Goal: Information Seeking & Learning: Learn about a topic

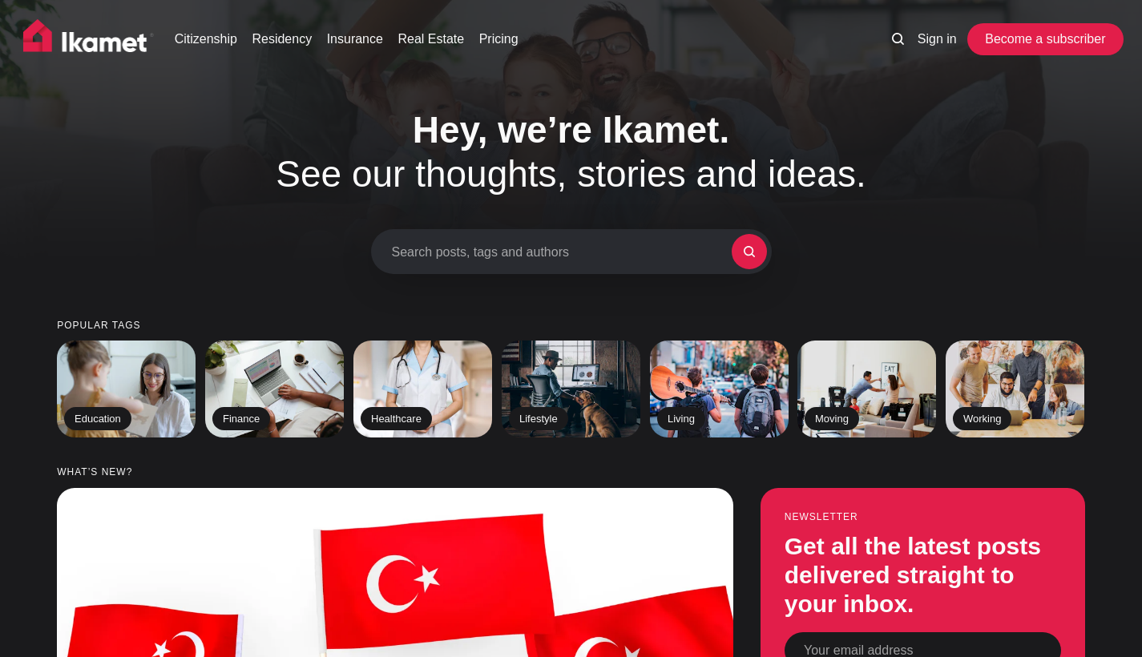
click at [1066, 38] on link "Become a subscriber" at bounding box center [1044, 39] width 147 height 32
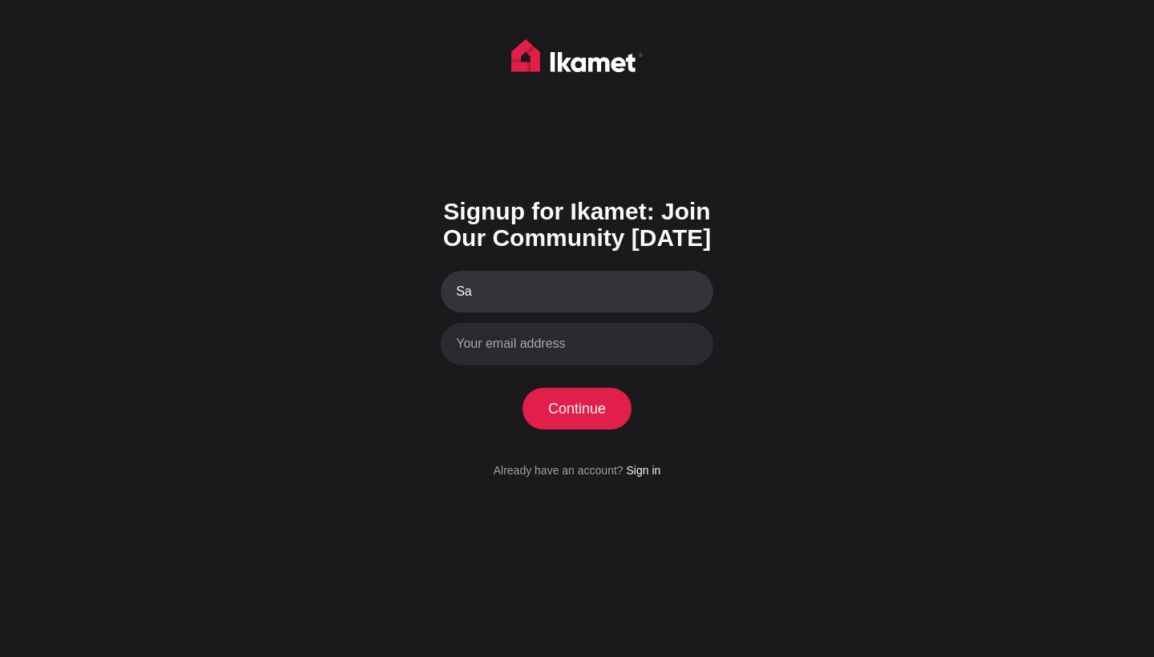
type input "S"
type input "u"
type input "Sultana Aden"
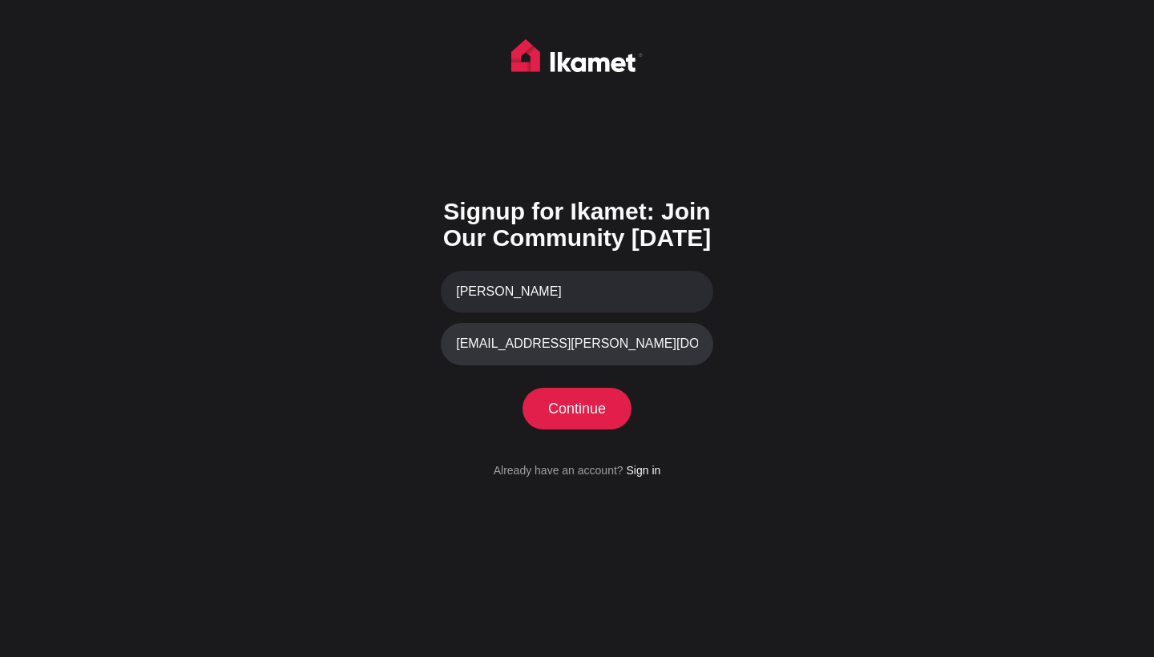
type input "sahra.shirdon@gmail.com"
click at [853, 301] on div "Signup for Ikamet: Join Our Community Today Sultana Aden sahra.shirdon@gmail.co…" at bounding box center [577, 328] width 1154 height 657
click at [594, 401] on button "Continue" at bounding box center [577, 409] width 110 height 42
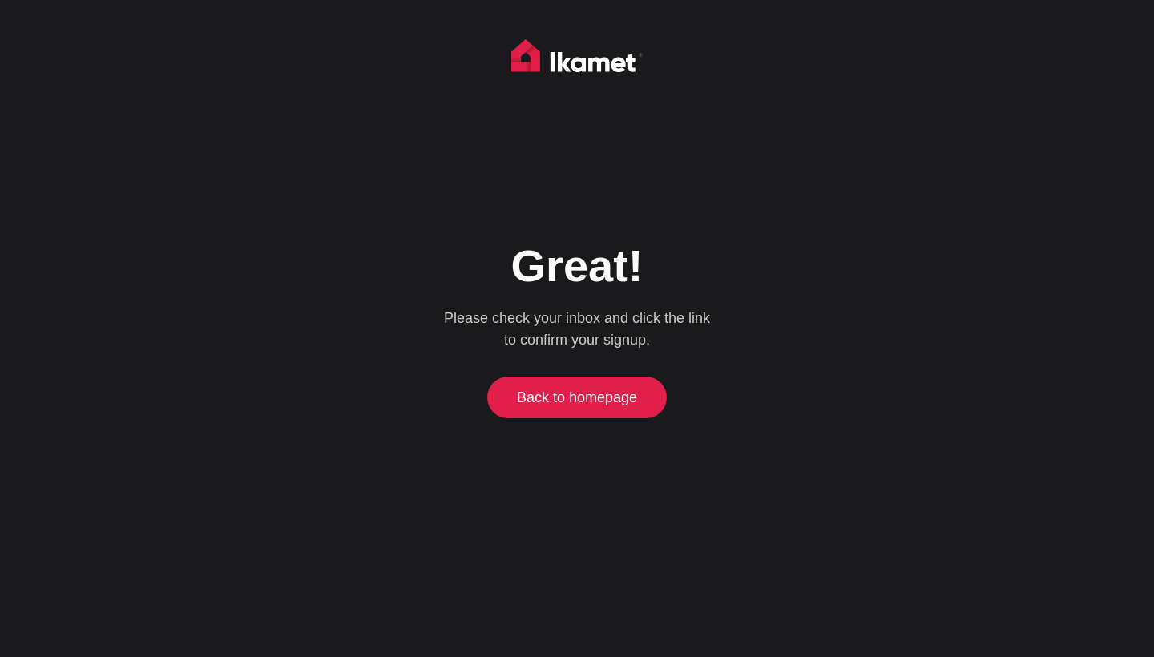
click at [610, 409] on link "Back to homepage" at bounding box center [577, 398] width 172 height 42
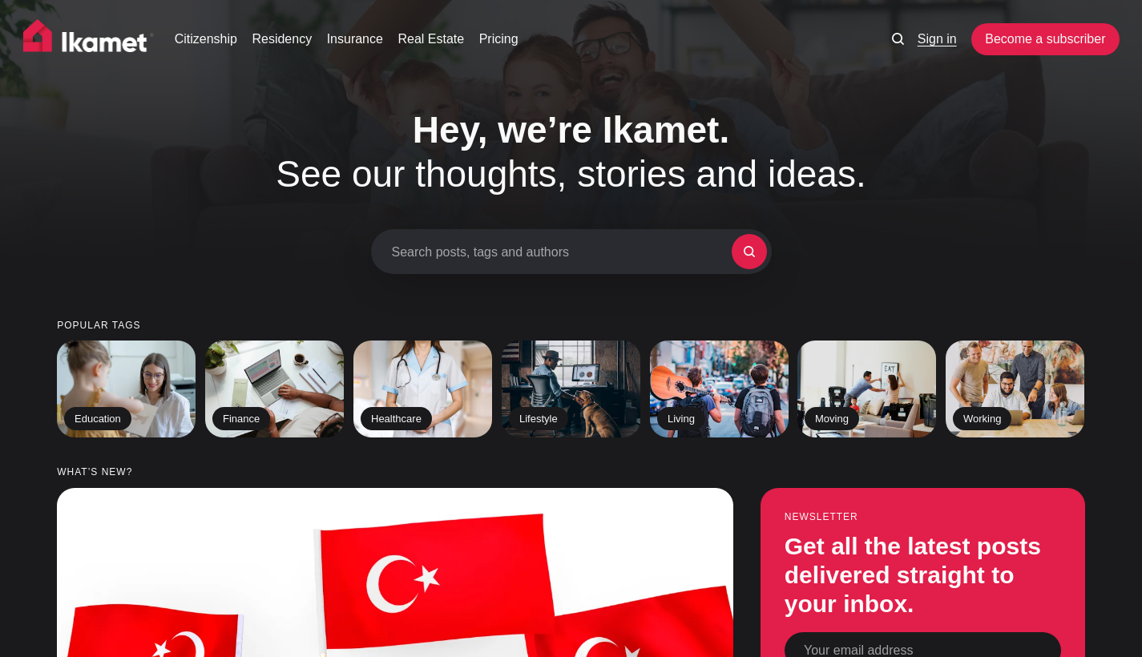
click at [933, 41] on link "Sign in" at bounding box center [937, 39] width 39 height 19
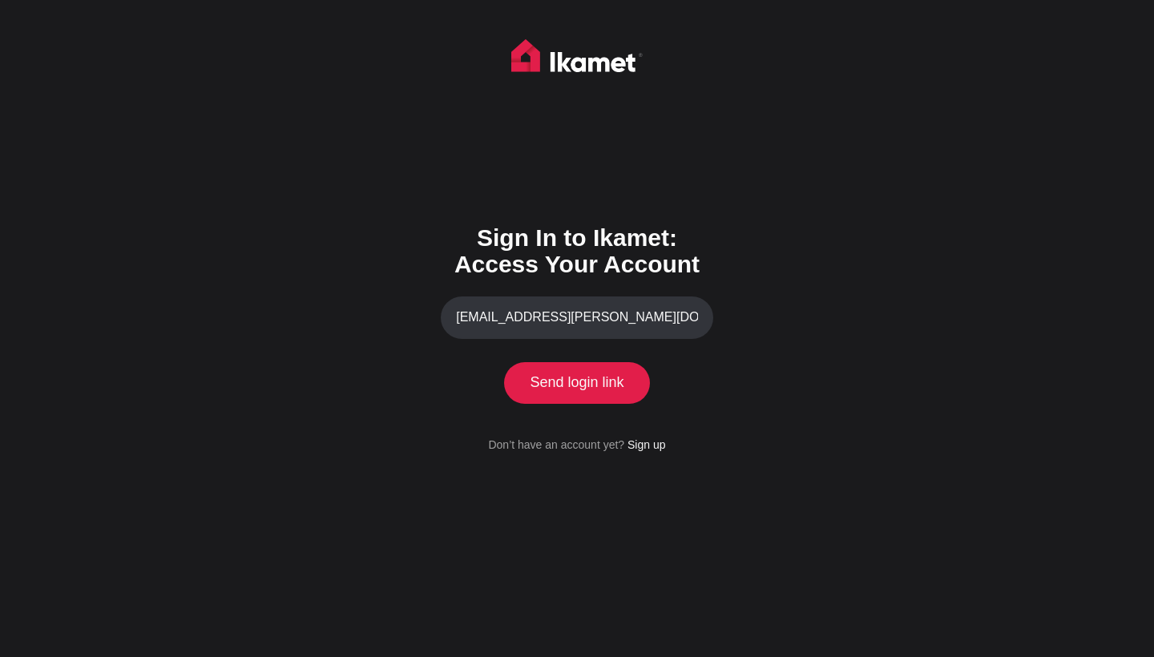
type input "sahra.shirdon@gmail.com"
click at [576, 382] on button "Send login link" at bounding box center [577, 383] width 146 height 42
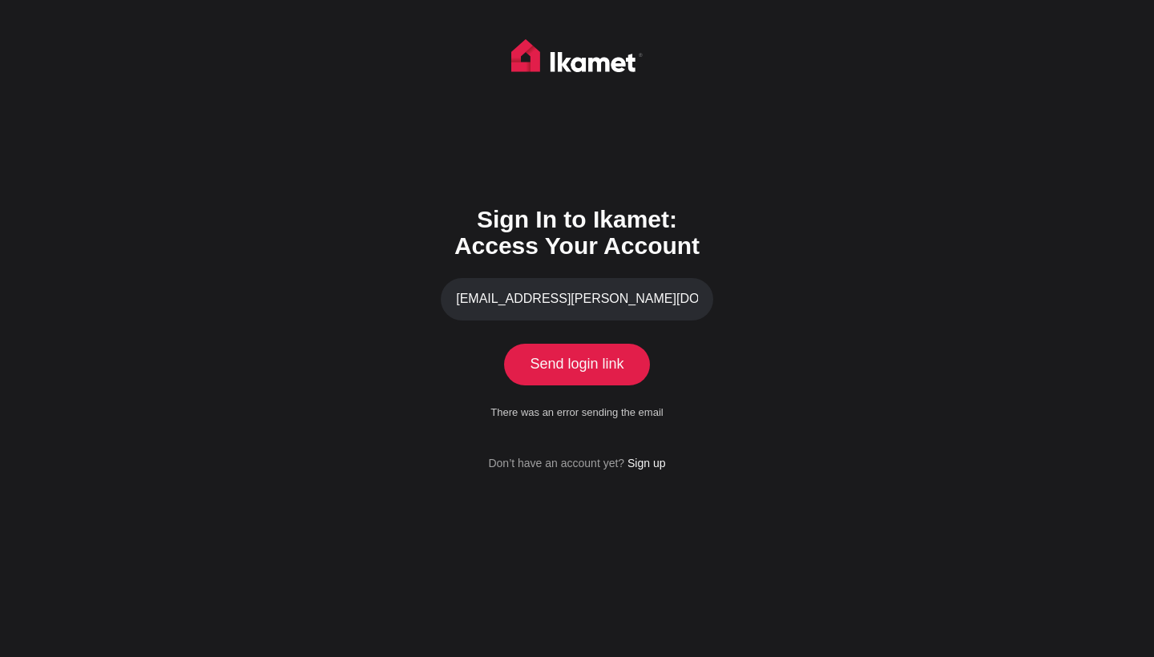
click at [751, 390] on div "Sign In to Ikamet: Access Your Account sahra.shirdon@gmail.com Send login link …" at bounding box center [577, 328] width 1154 height 657
click at [627, 373] on button "Send login link" at bounding box center [577, 365] width 146 height 42
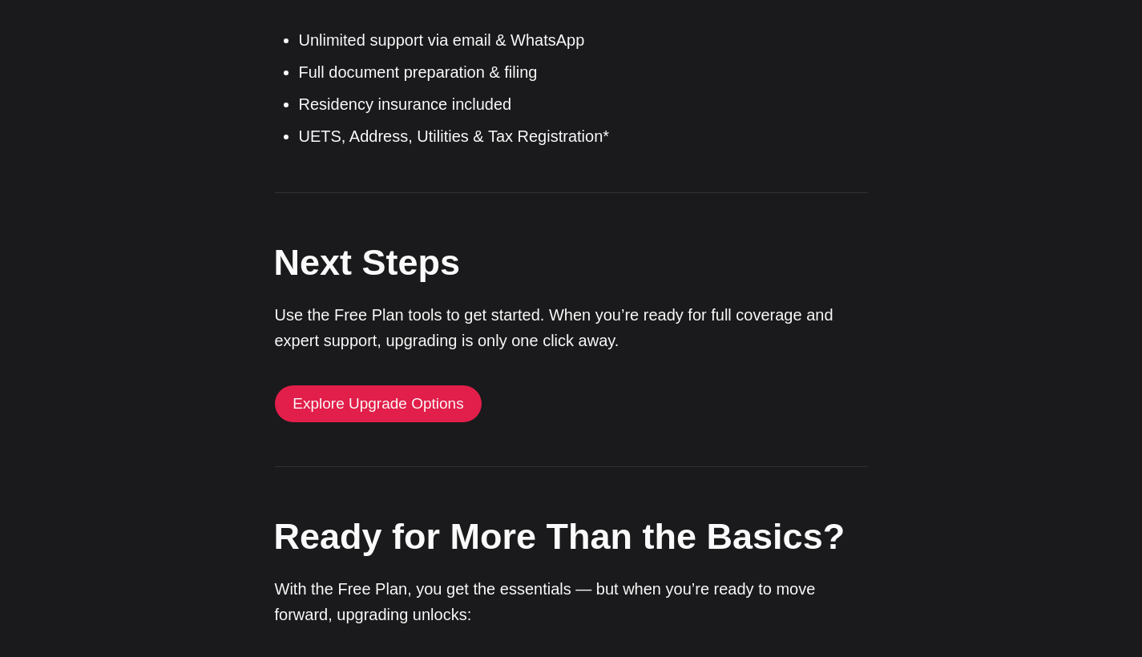
scroll to position [1238, 0]
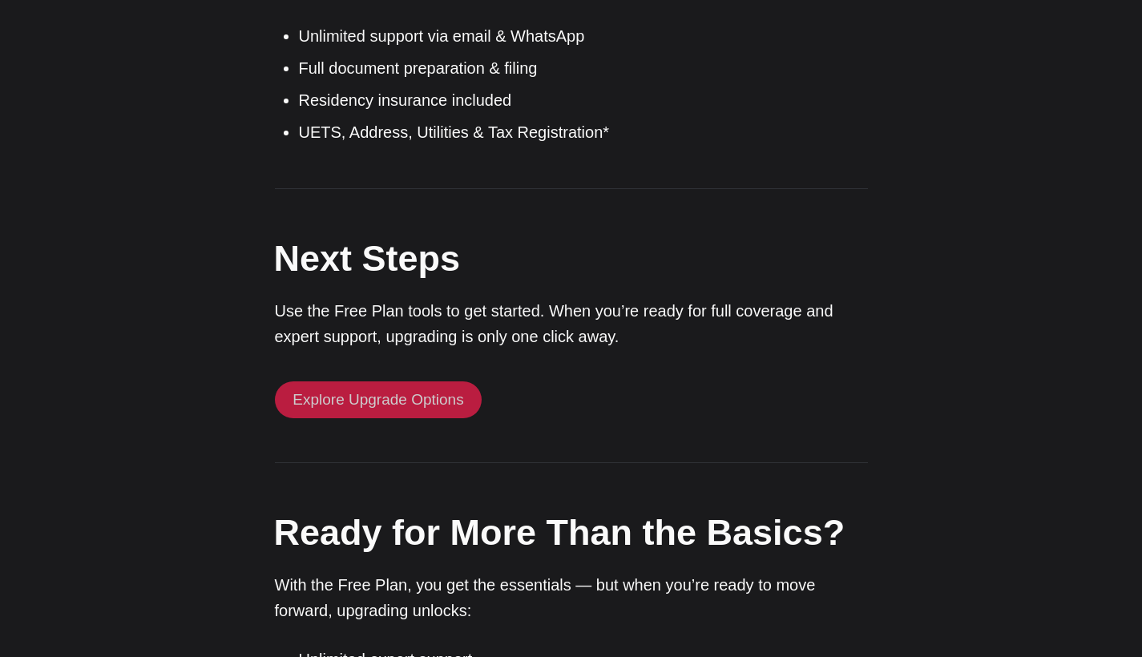
click at [454, 397] on link "Explore Upgrade Options" at bounding box center [379, 399] width 208 height 37
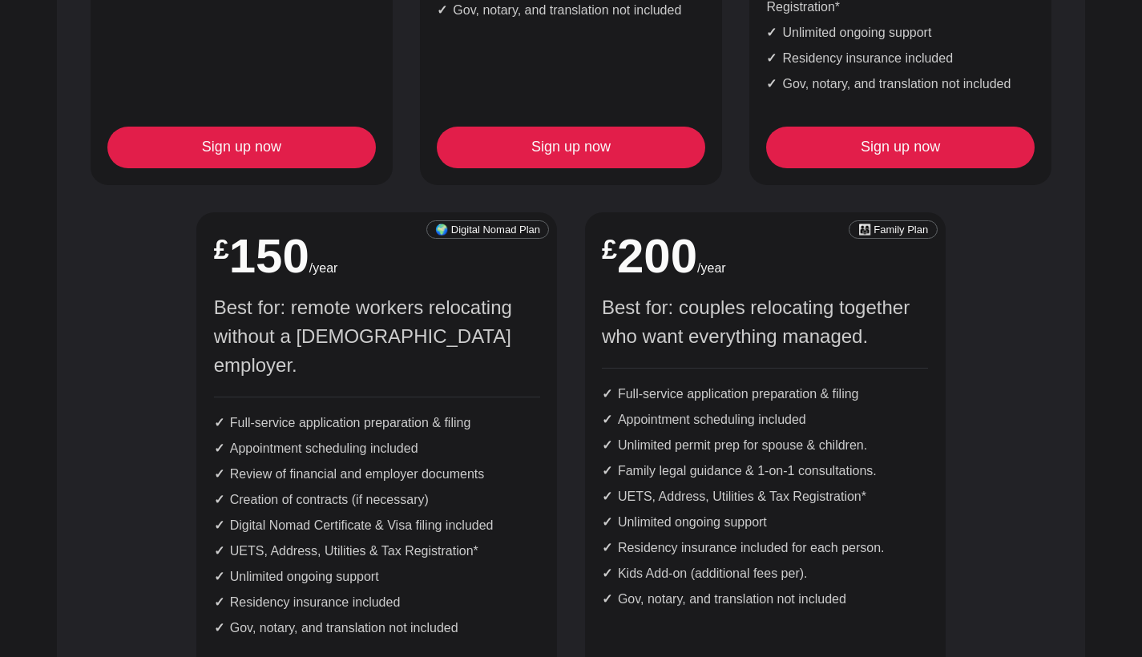
scroll to position [1101, 0]
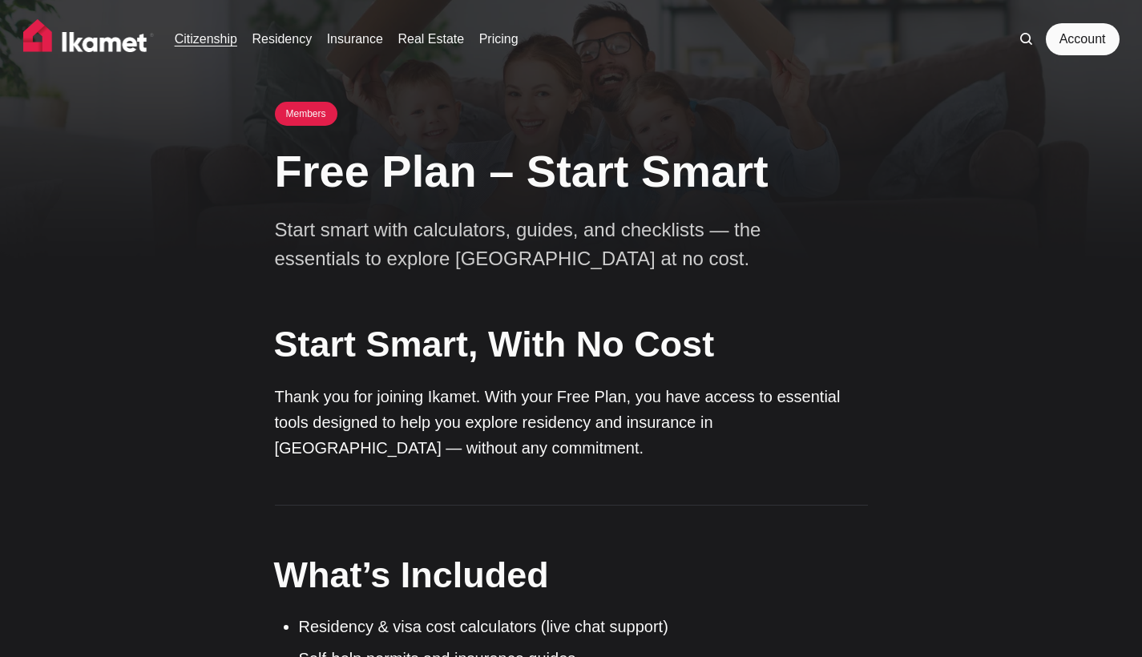
click at [224, 45] on link "Citizenship" at bounding box center [206, 39] width 63 height 19
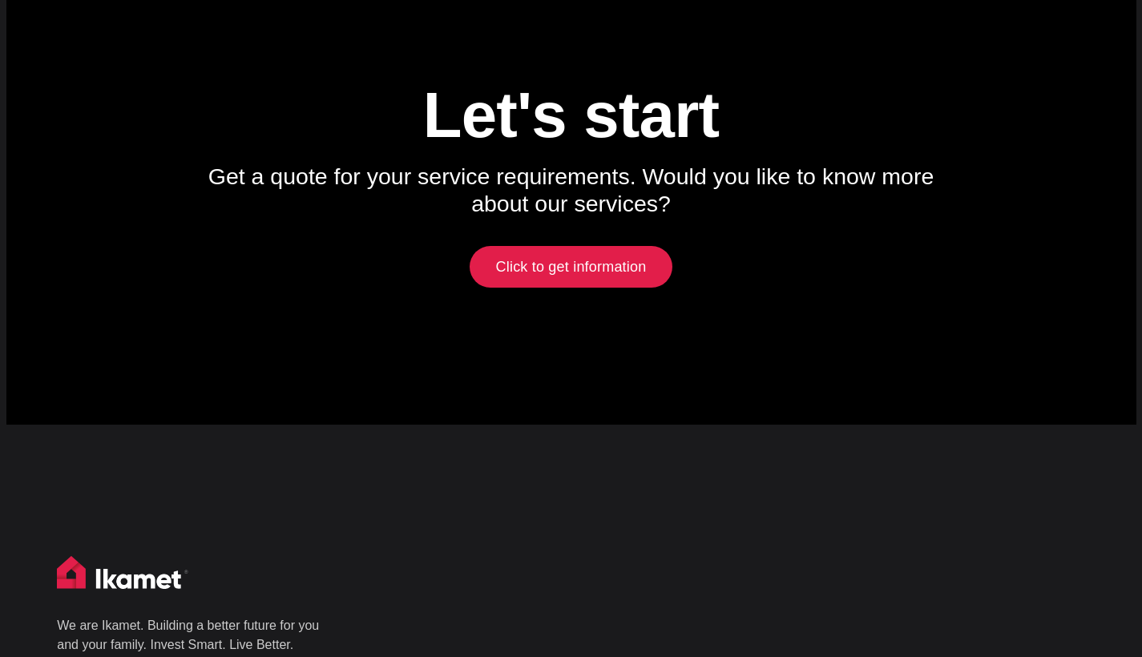
scroll to position [7581, 0]
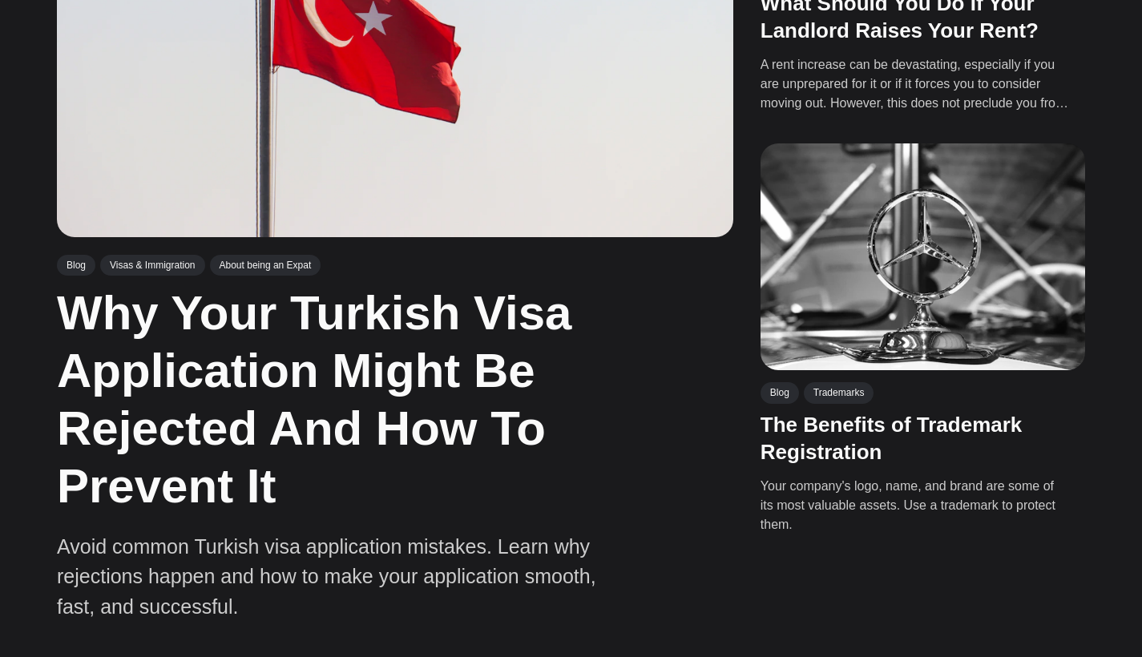
scroll to position [780, 0]
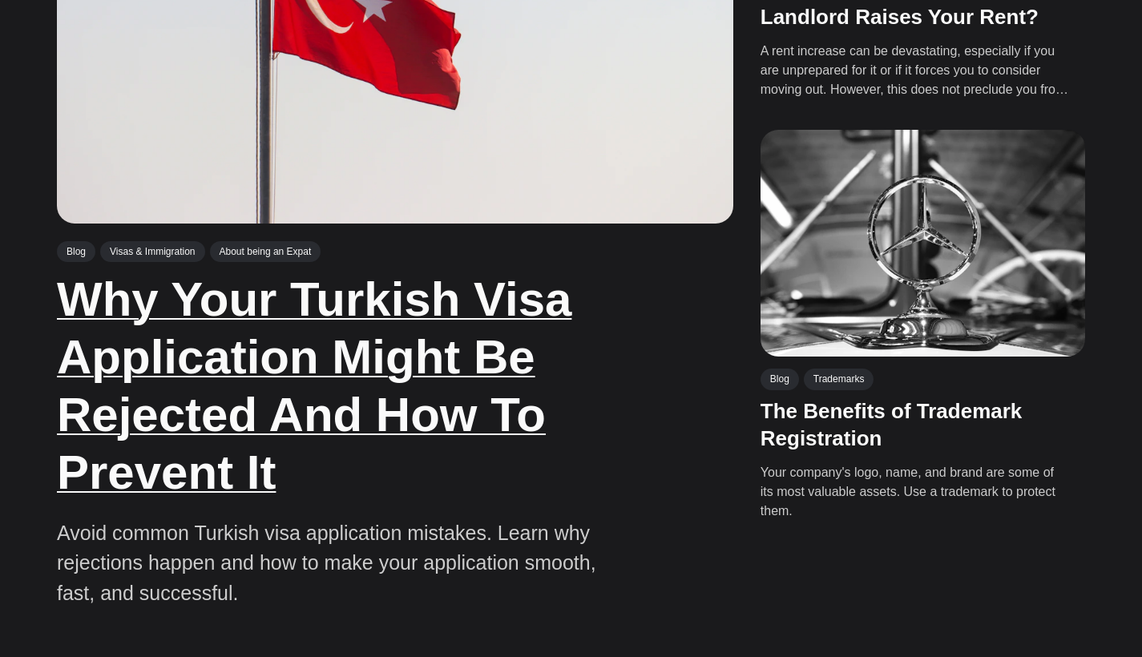
click at [416, 411] on link "Why Your Turkish Visa Application Might Be Rejected And How To Prevent It" at bounding box center [314, 385] width 514 height 227
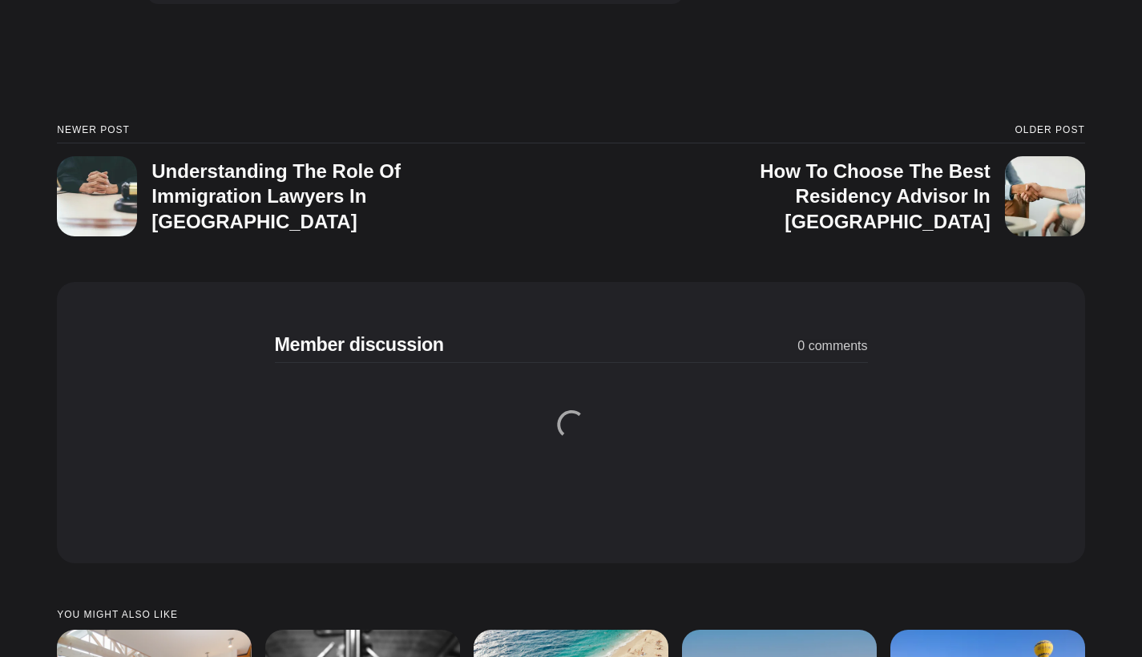
scroll to position [5568, 0]
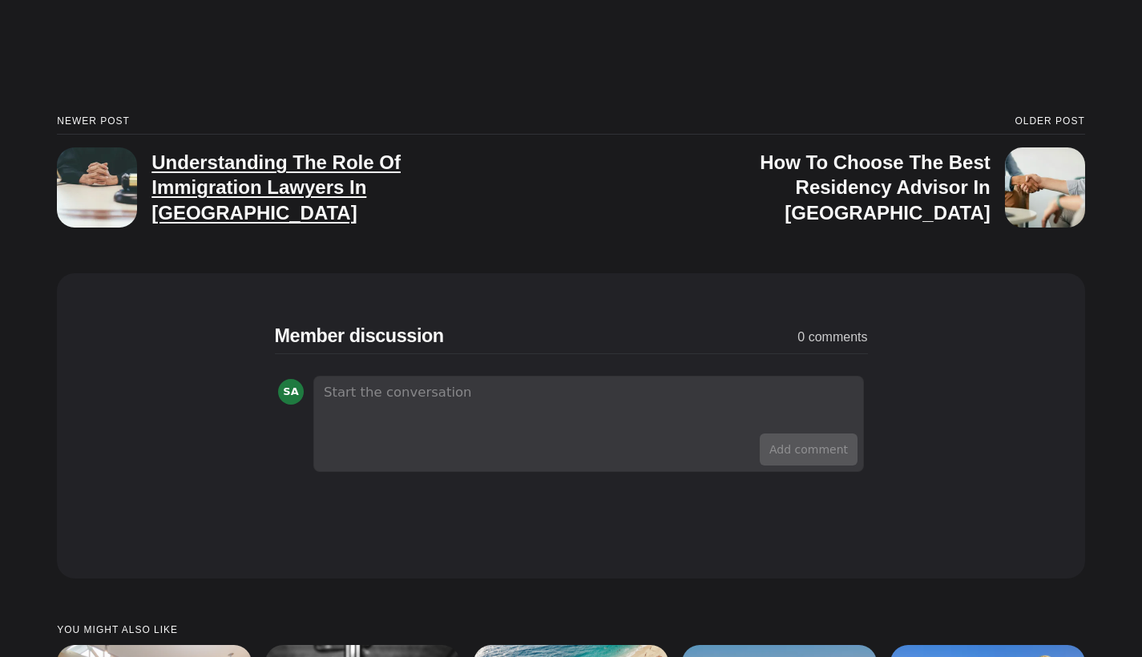
click at [334, 151] on h3 "Understanding The Role Of Immigration Lawyers In [GEOGRAPHIC_DATA]" at bounding box center [275, 186] width 249 height 71
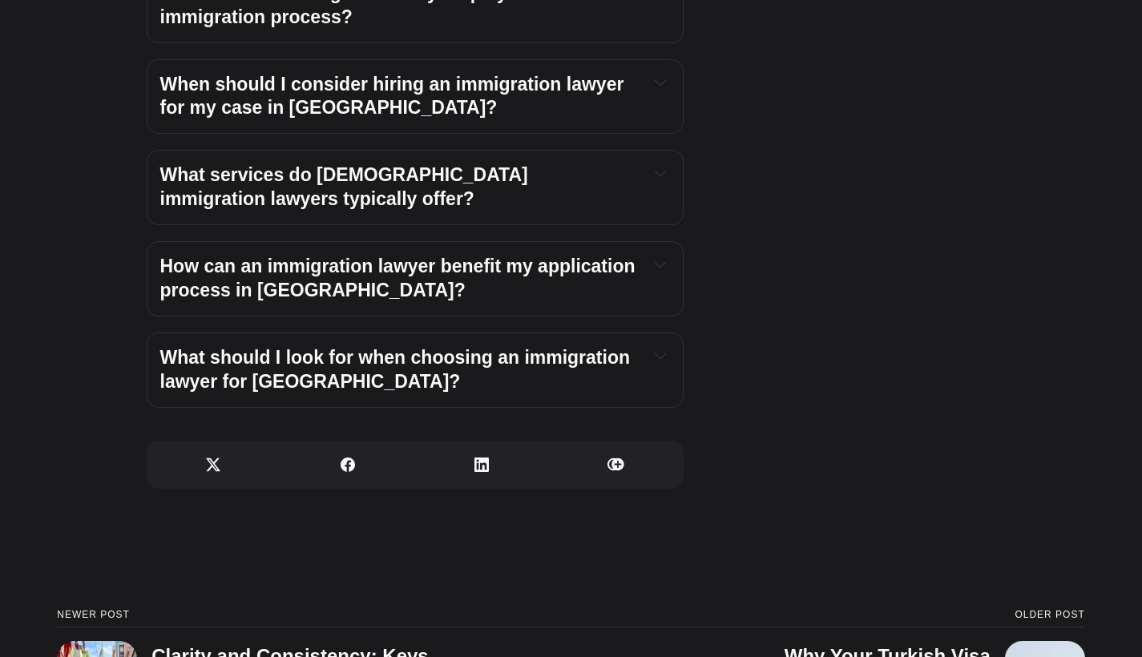
scroll to position [4763, 0]
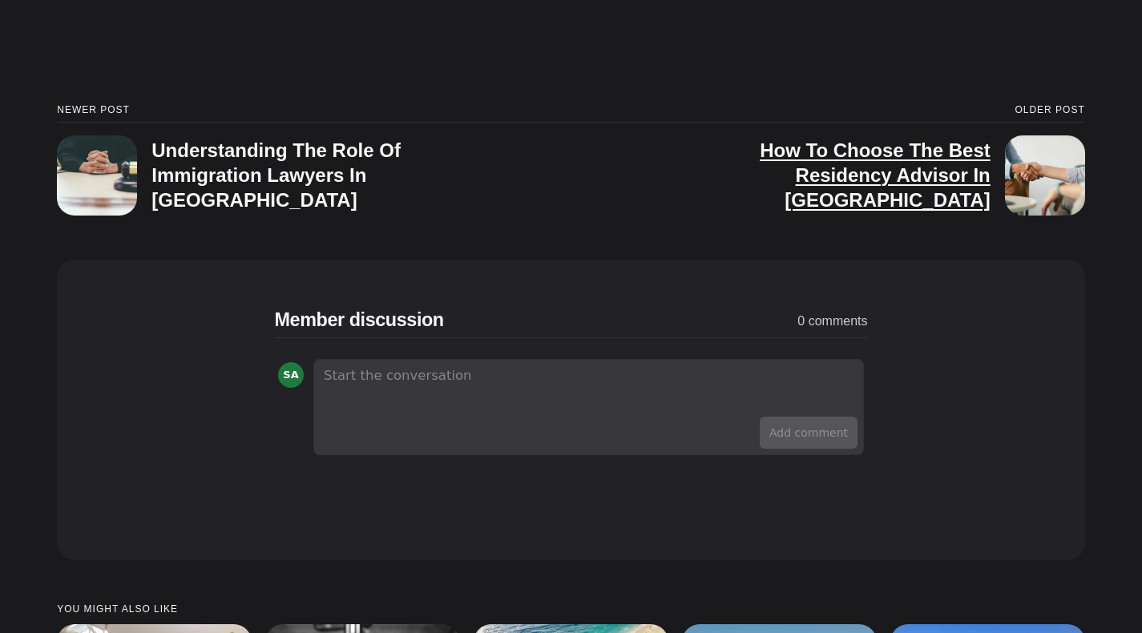
click at [983, 139] on h3 "How To Choose The Best Residency Advisor In [GEOGRAPHIC_DATA]" at bounding box center [875, 174] width 231 height 71
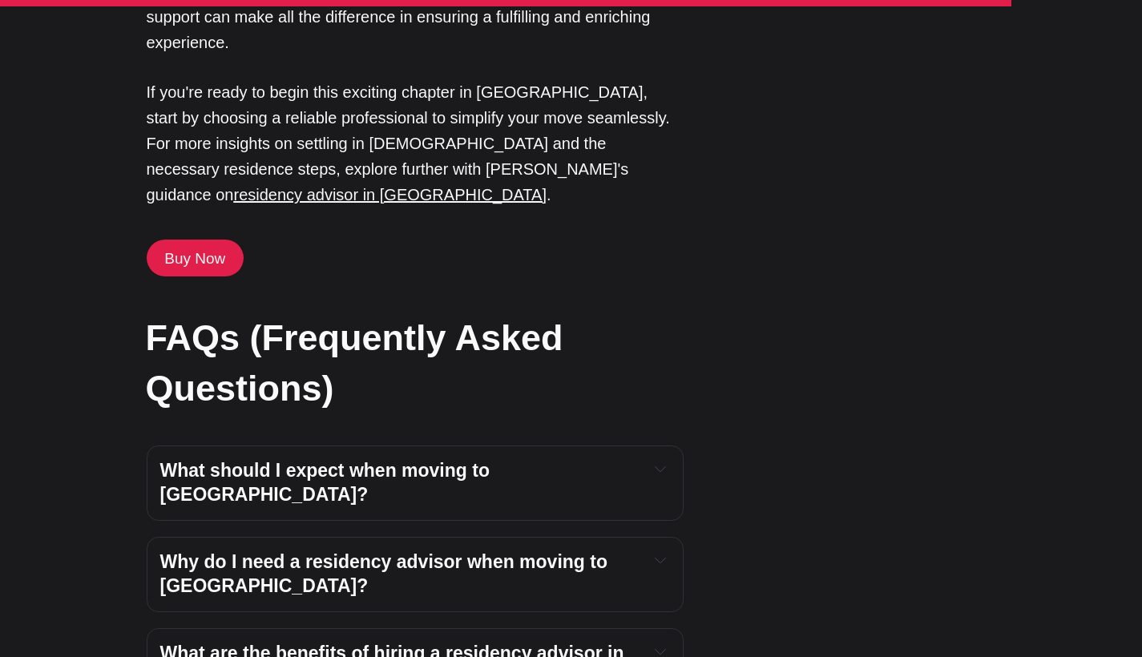
scroll to position [4104, 0]
